Goal: Find specific page/section: Find specific page/section

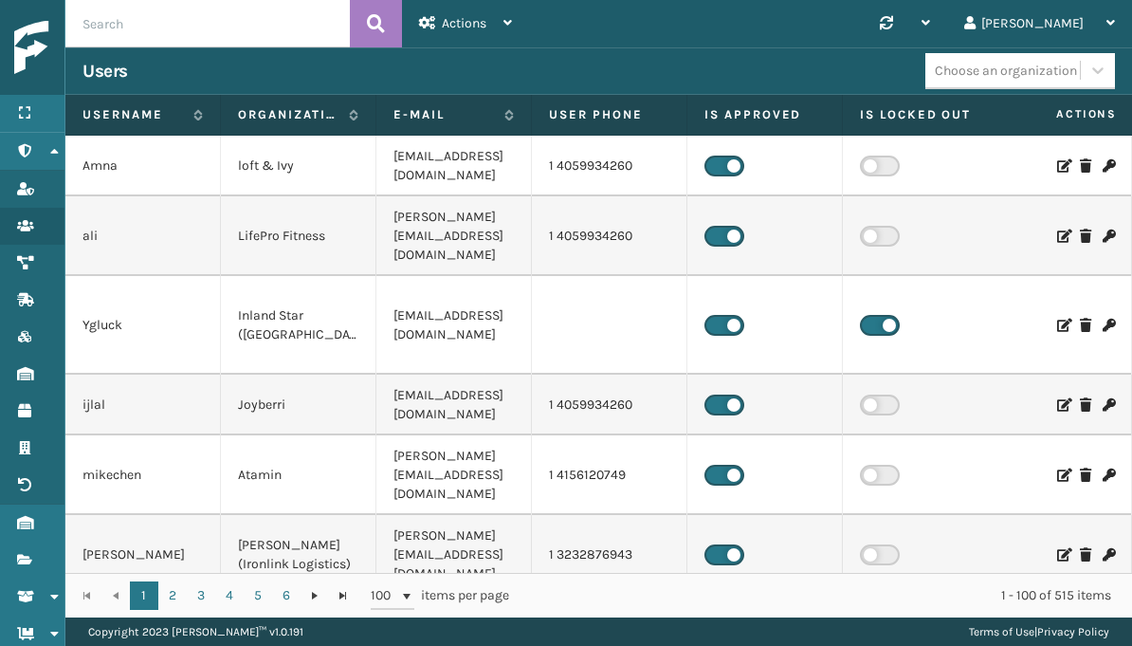
click at [28, 377] on icon at bounding box center [24, 373] width 15 height 13
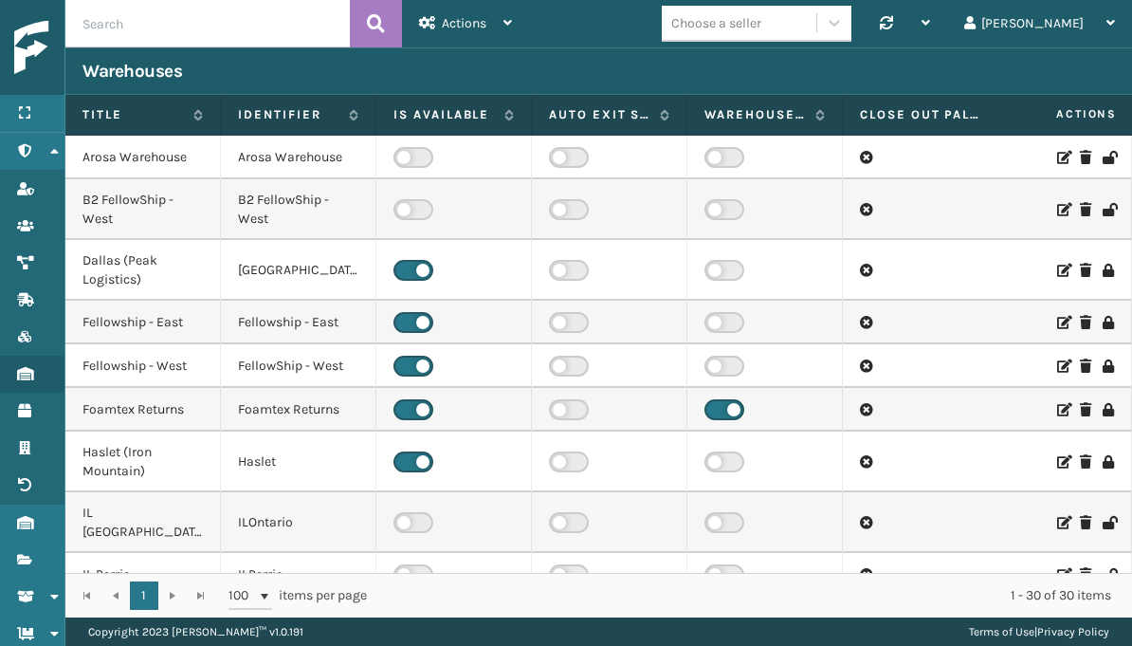
click at [28, 559] on icon at bounding box center [24, 559] width 15 height 13
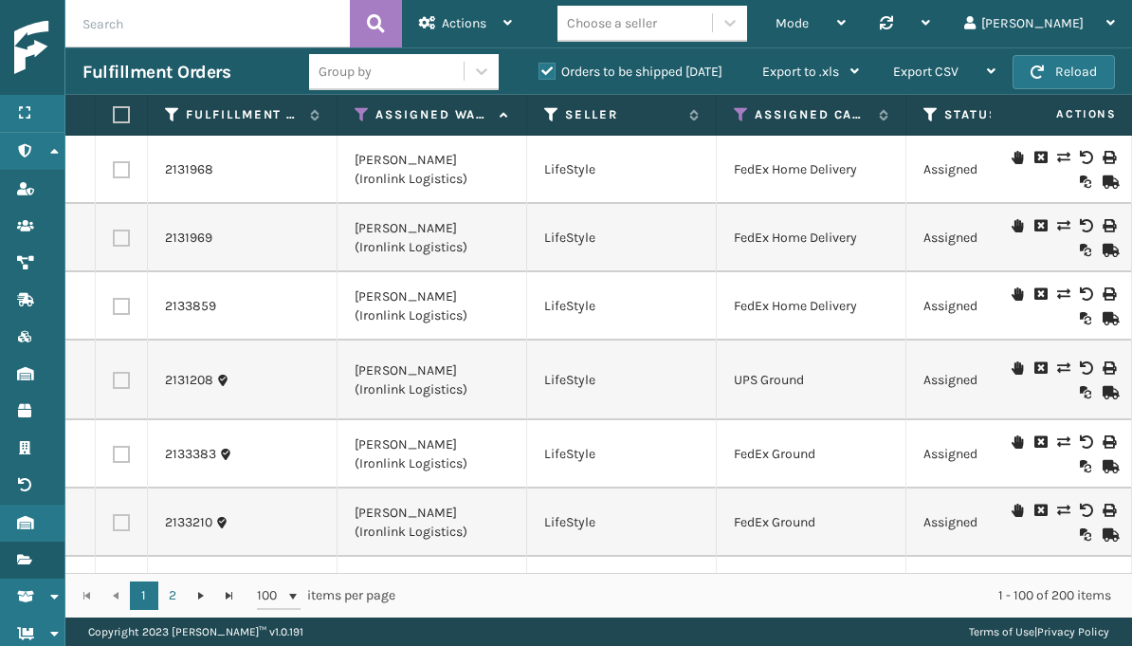
click at [485, 30] on span "Actions" at bounding box center [464, 23] width 45 height 16
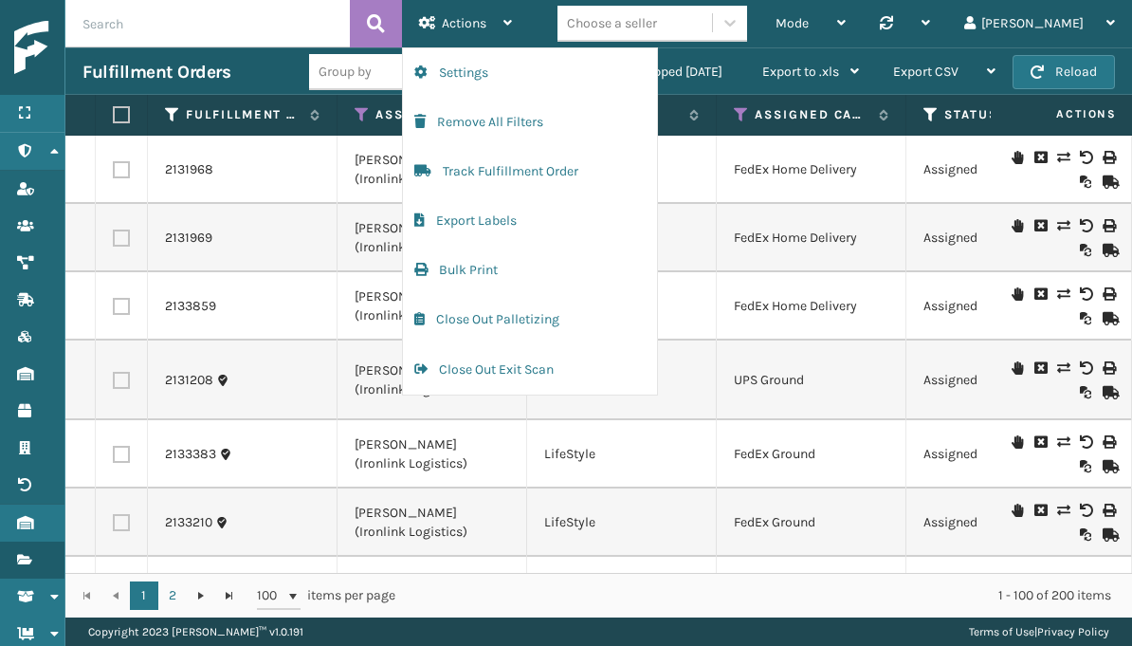
click at [525, 126] on button "Remove All Filters" at bounding box center [530, 122] width 254 height 49
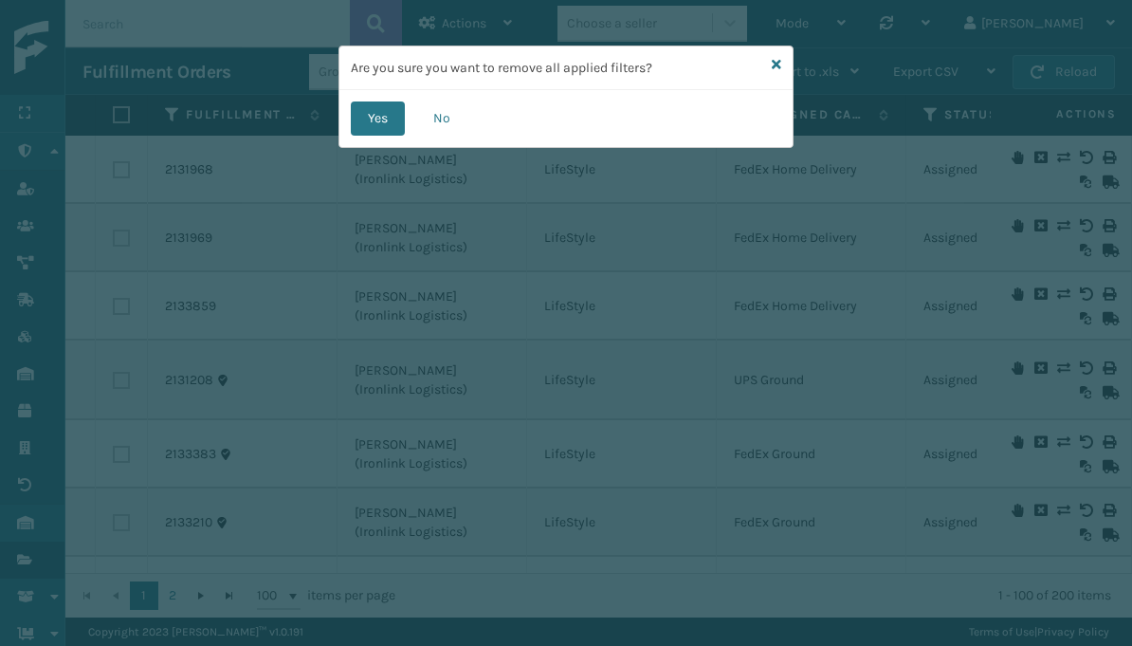
click at [381, 126] on button "Yes" at bounding box center [378, 118] width 54 height 34
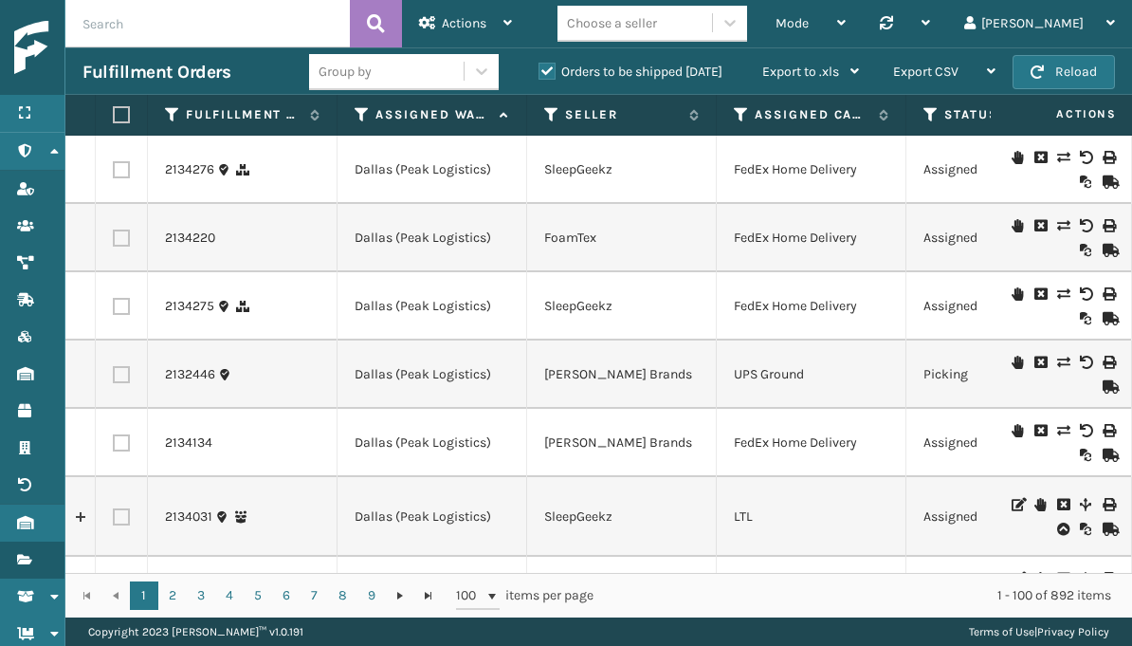
click at [363, 119] on icon at bounding box center [362, 114] width 15 height 17
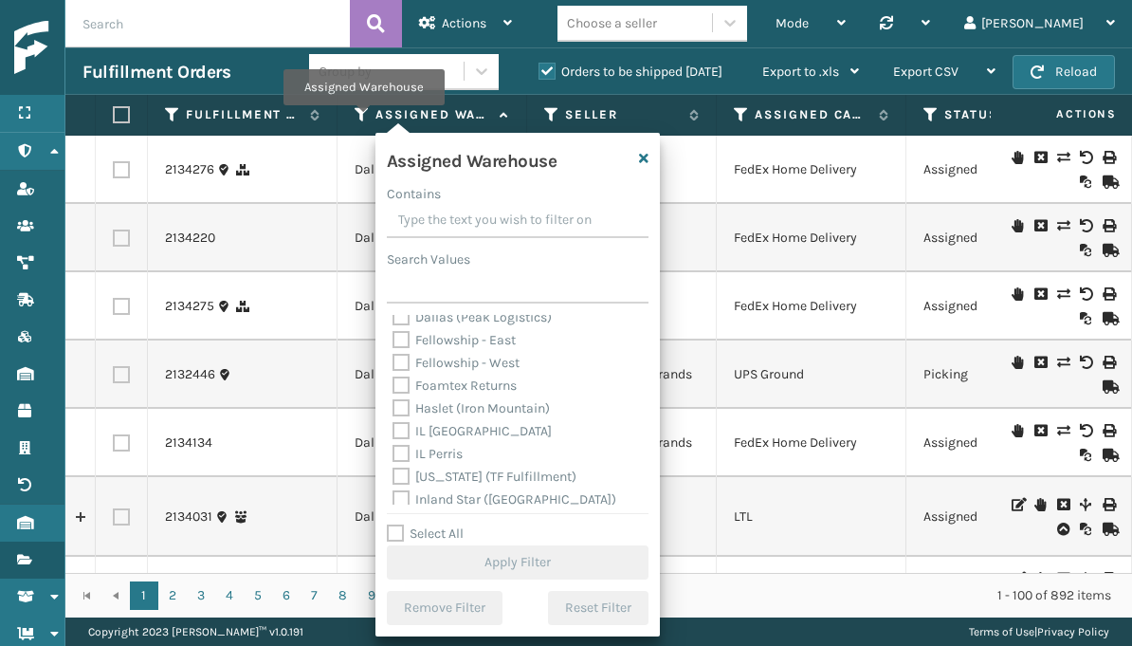
scroll to position [57, 0]
click at [401, 409] on label "Haslet (Iron Mountain)" at bounding box center [471, 405] width 157 height 16
click at [394, 407] on input "Haslet (Iron Mountain)" at bounding box center [393, 401] width 1 height 12
checkbox input "true"
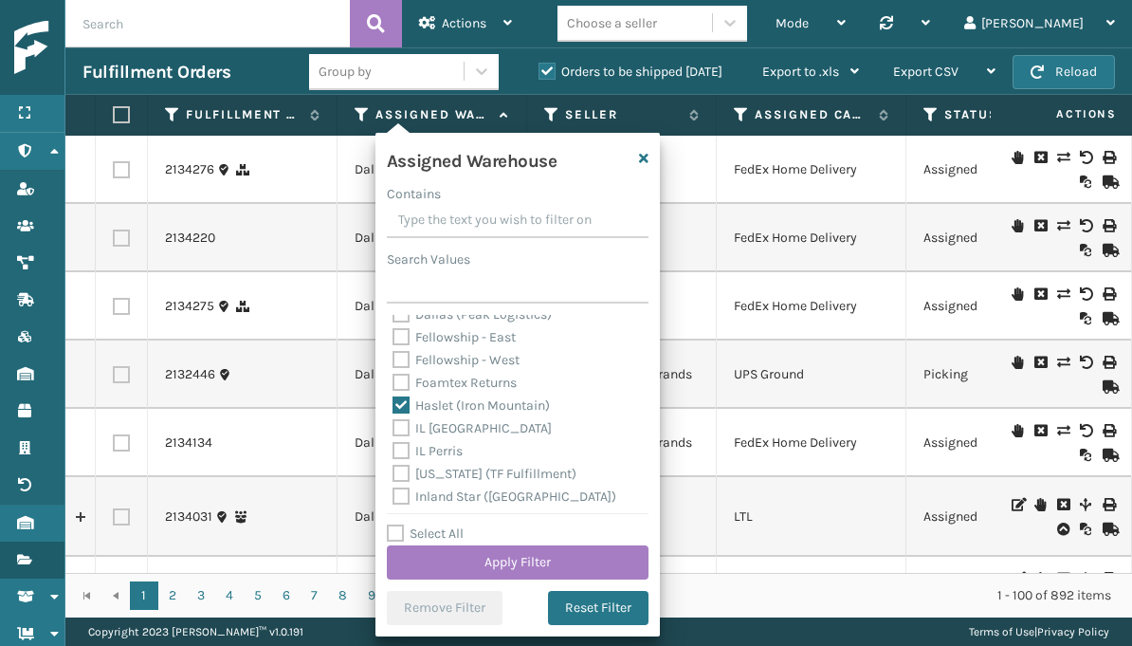
click at [555, 558] on button "Apply Filter" at bounding box center [518, 562] width 262 height 34
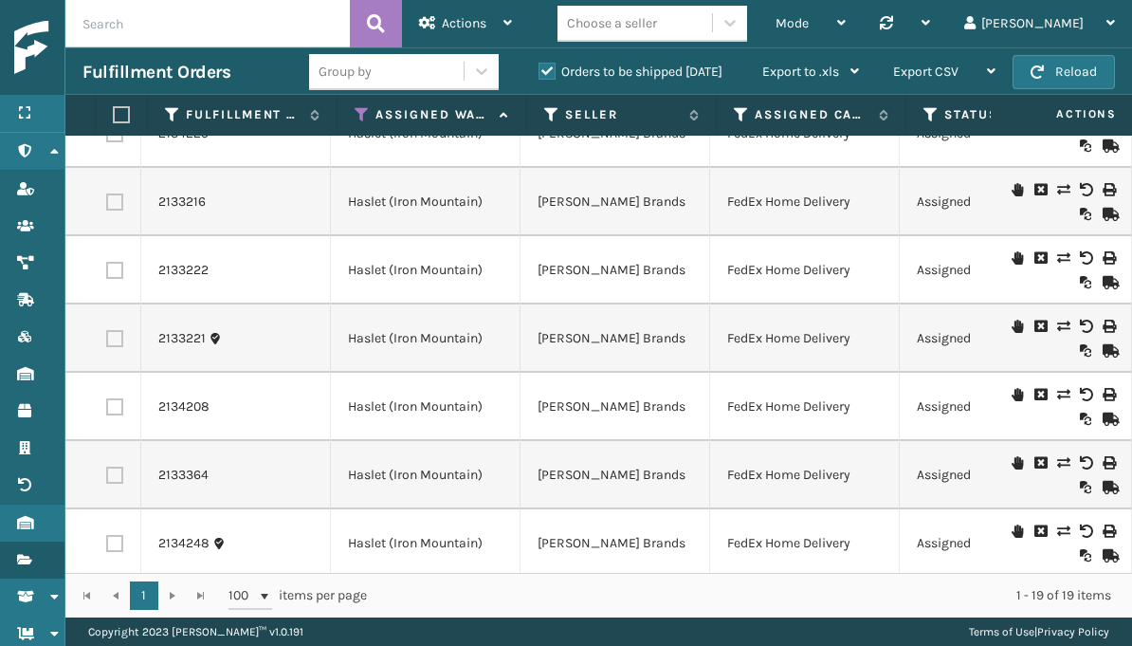
scroll to position [0, 9]
